Goal: Find contact information: Find contact information

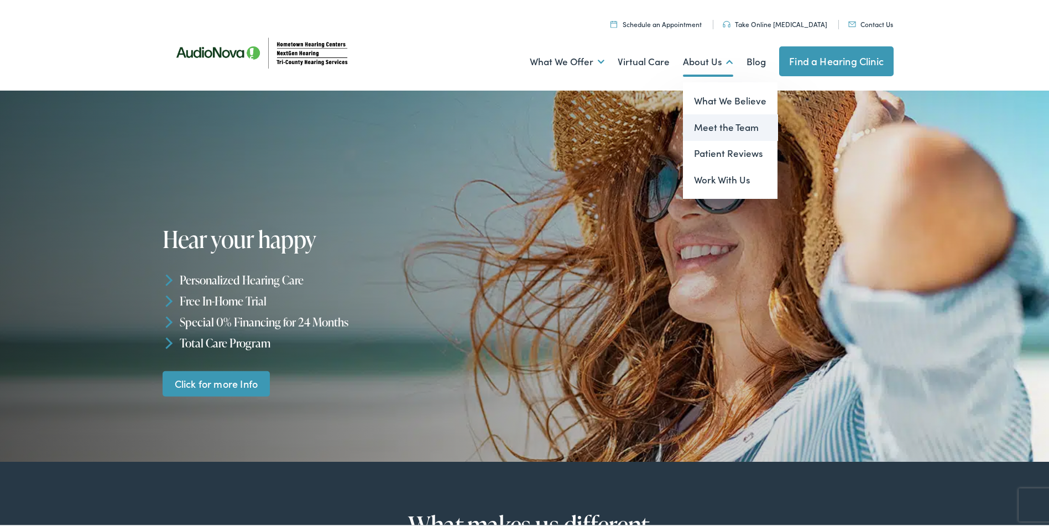
click at [716, 128] on link "Meet the Team" at bounding box center [730, 125] width 95 height 27
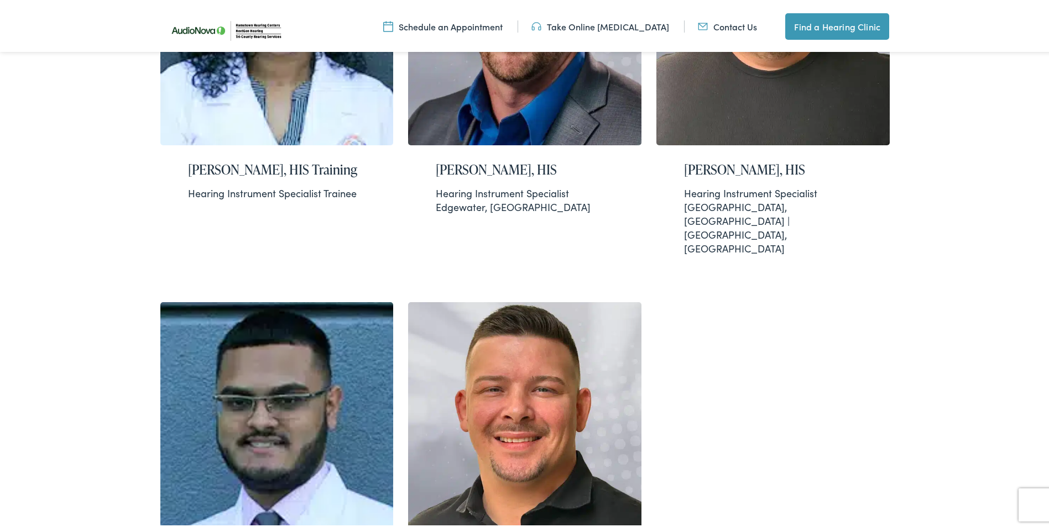
scroll to position [1382, 0]
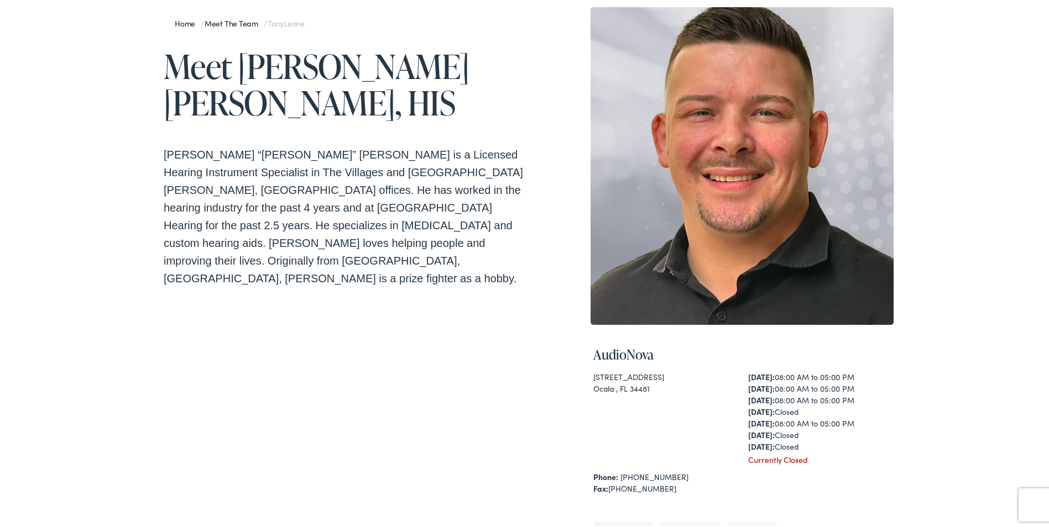
scroll to position [111, 0]
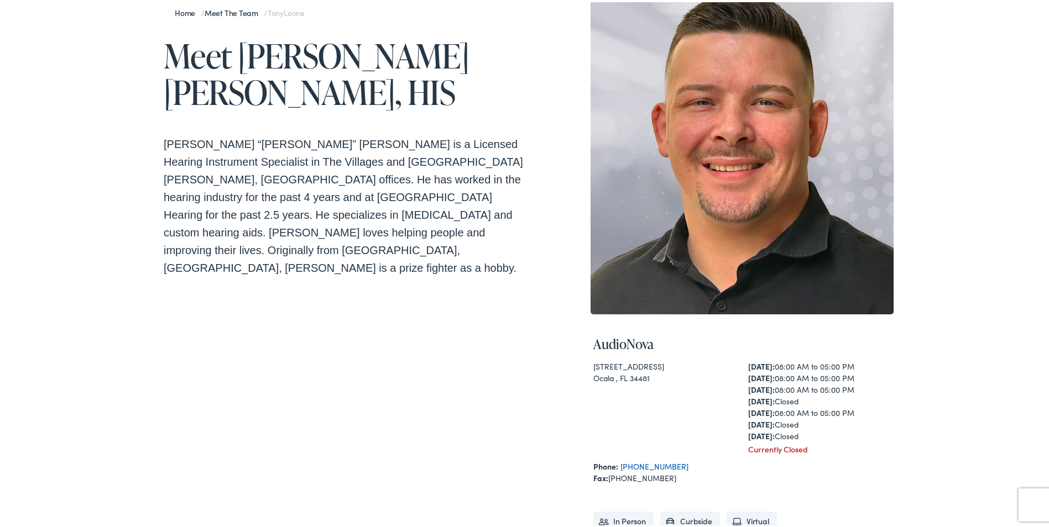
click at [646, 462] on link "[PHONE_NUMBER]" at bounding box center [654, 464] width 68 height 11
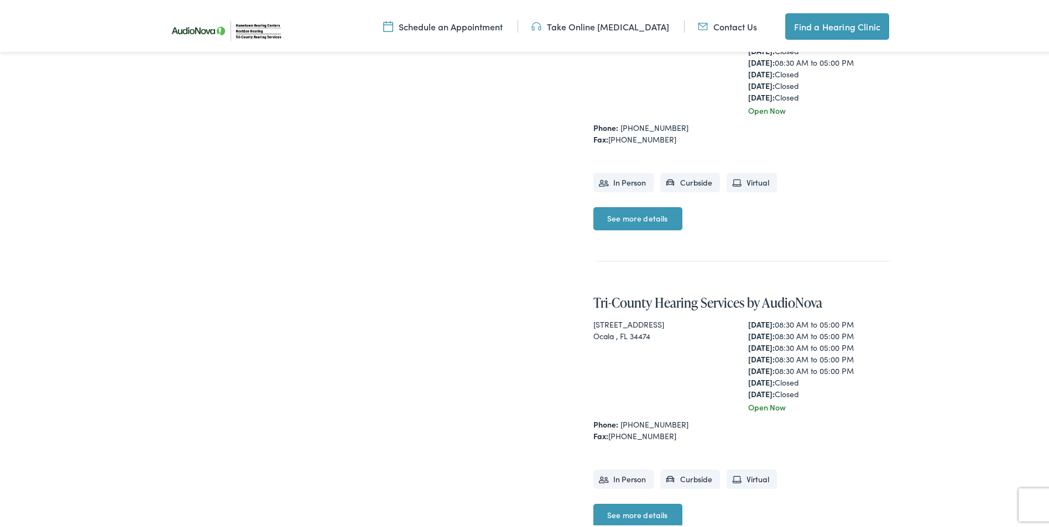
scroll to position [884, 0]
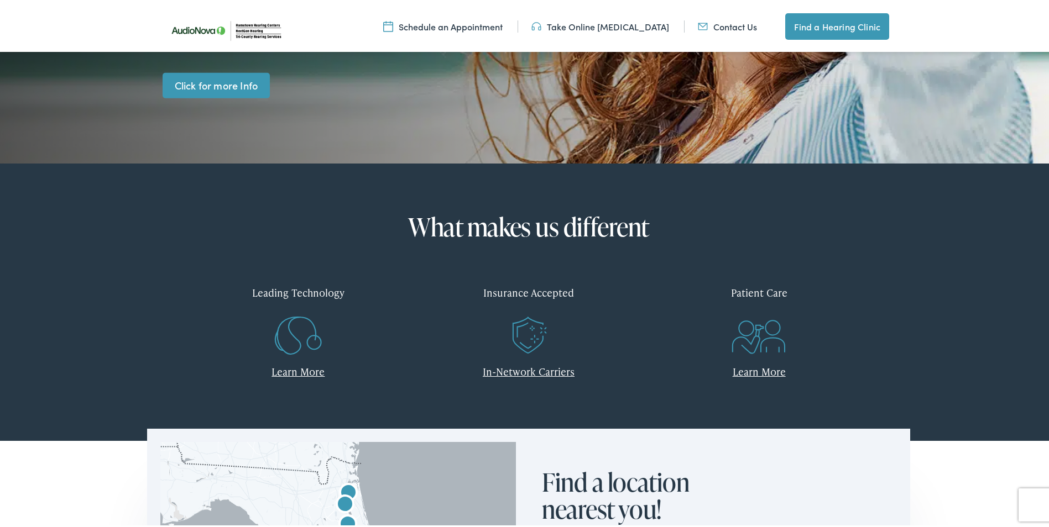
scroll to position [387, 0]
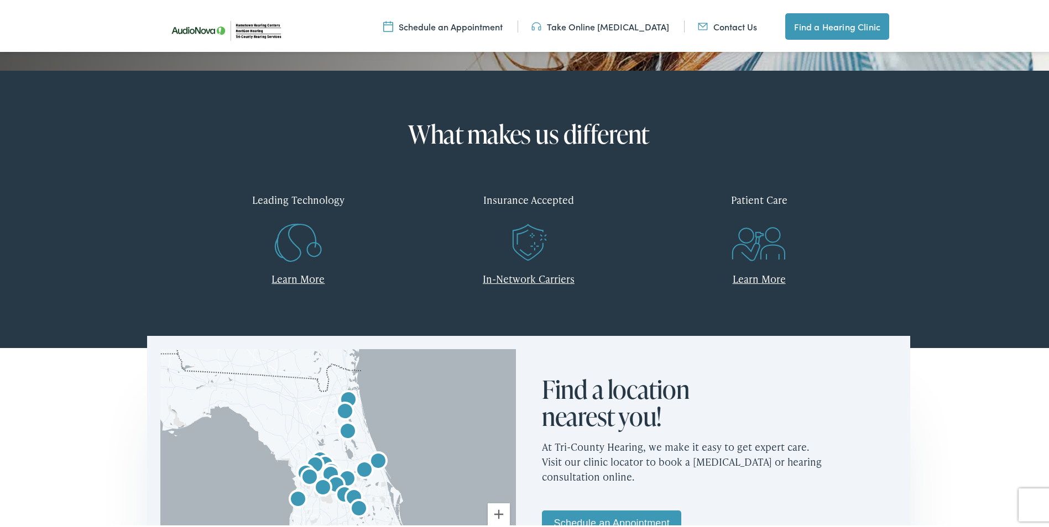
click at [544, 277] on link "In-Network Carriers" at bounding box center [529, 277] width 92 height 14
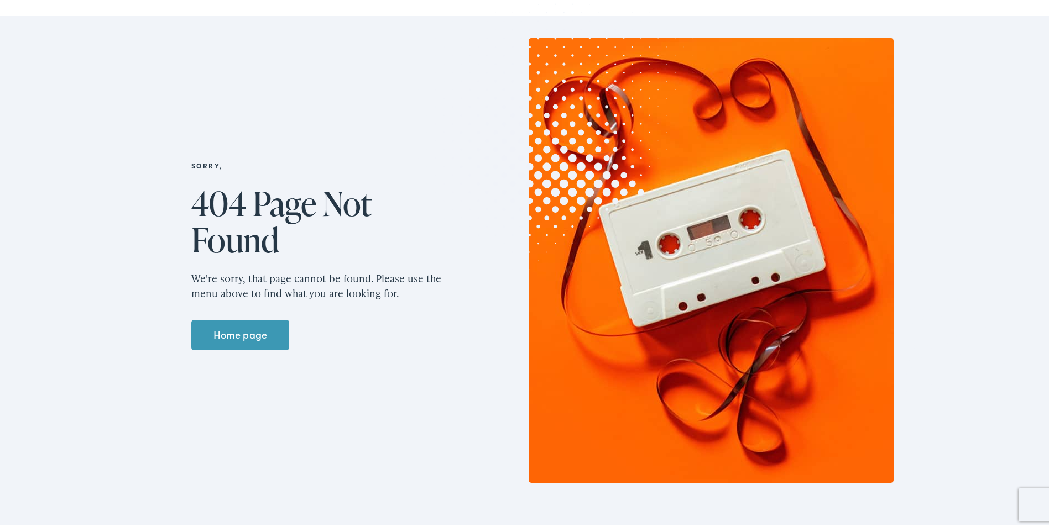
scroll to position [91, 0]
click at [223, 335] on link "Home page" at bounding box center [240, 333] width 98 height 31
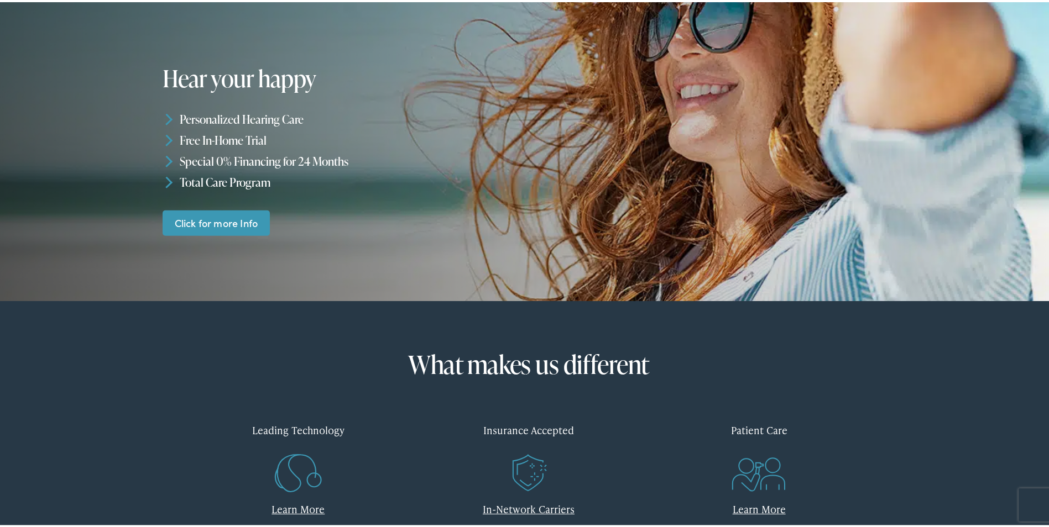
scroll to position [276, 0]
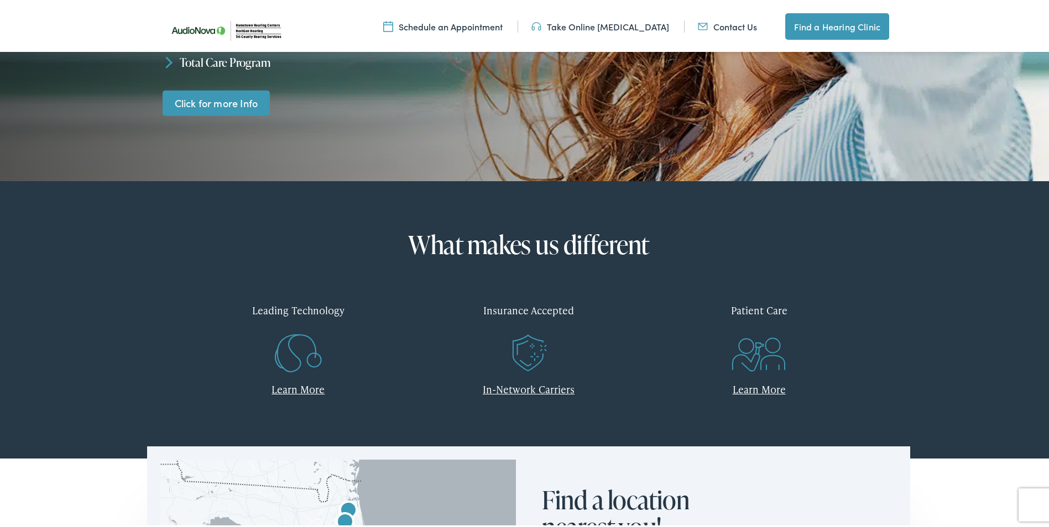
click at [517, 306] on div "Insurance Accepted" at bounding box center [529, 308] width 214 height 33
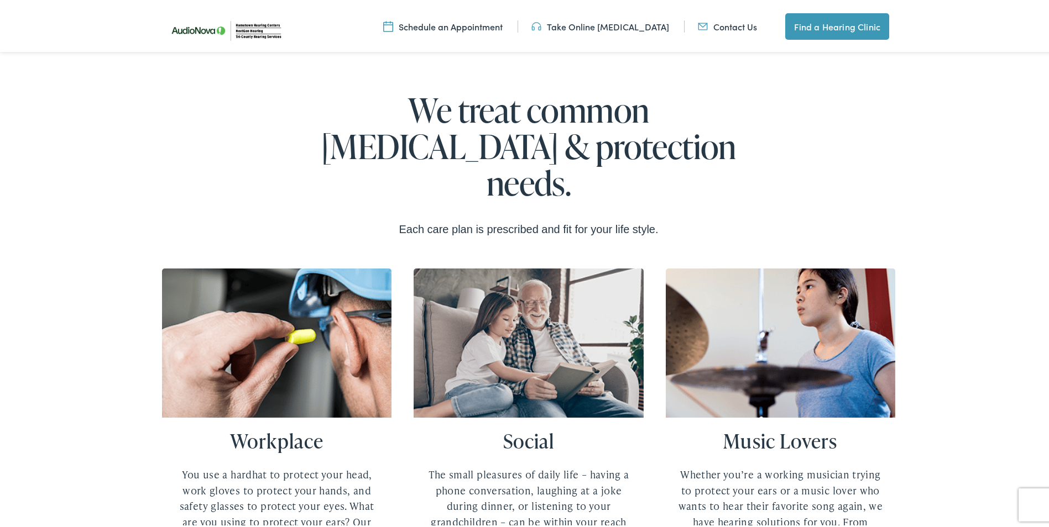
scroll to position [1548, 0]
